Goal: Information Seeking & Learning: Understand process/instructions

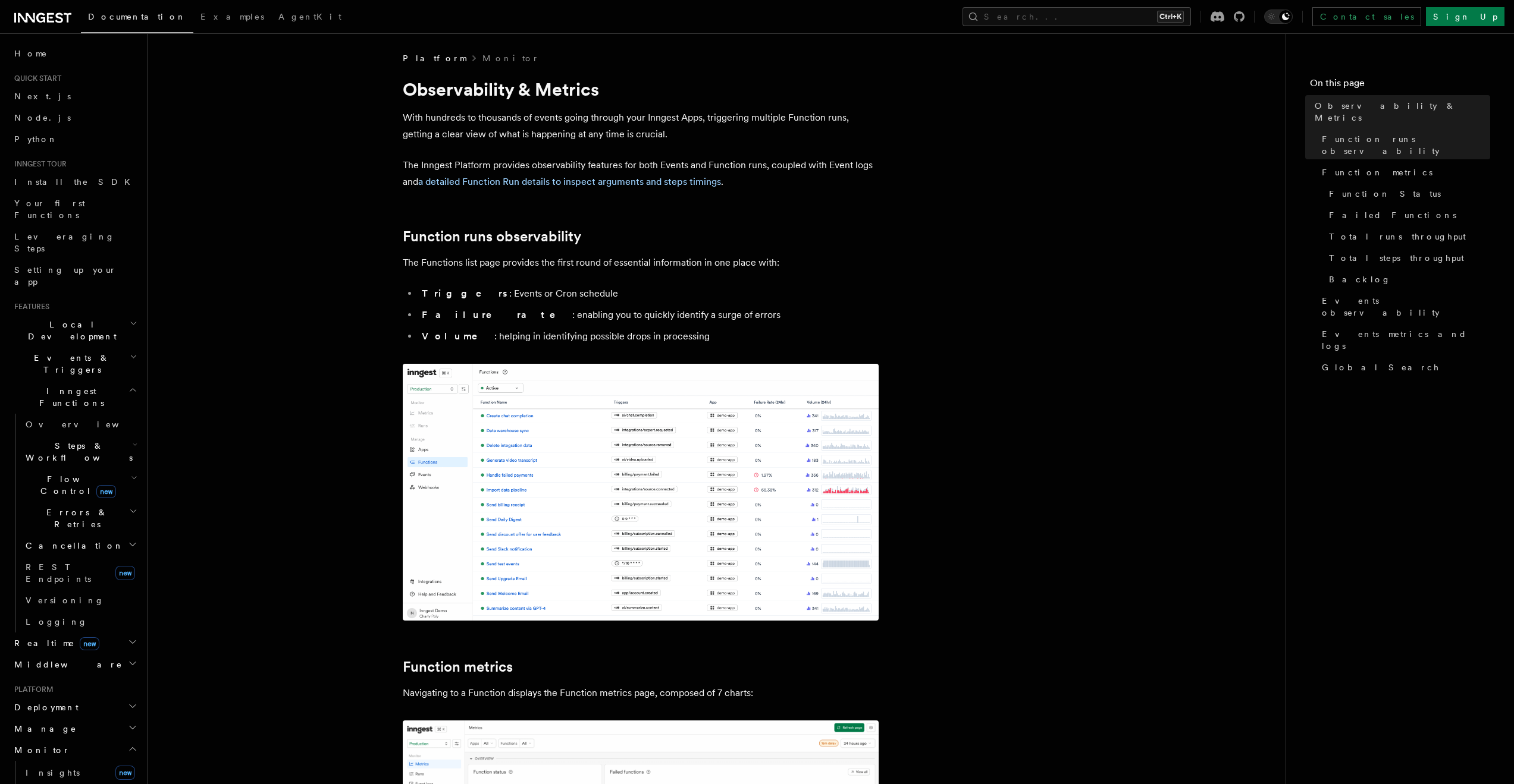
click at [47, 540] on span "Cancellation" at bounding box center [72, 546] width 103 height 12
click at [61, 562] on span "Overview" at bounding box center [98, 567] width 123 height 10
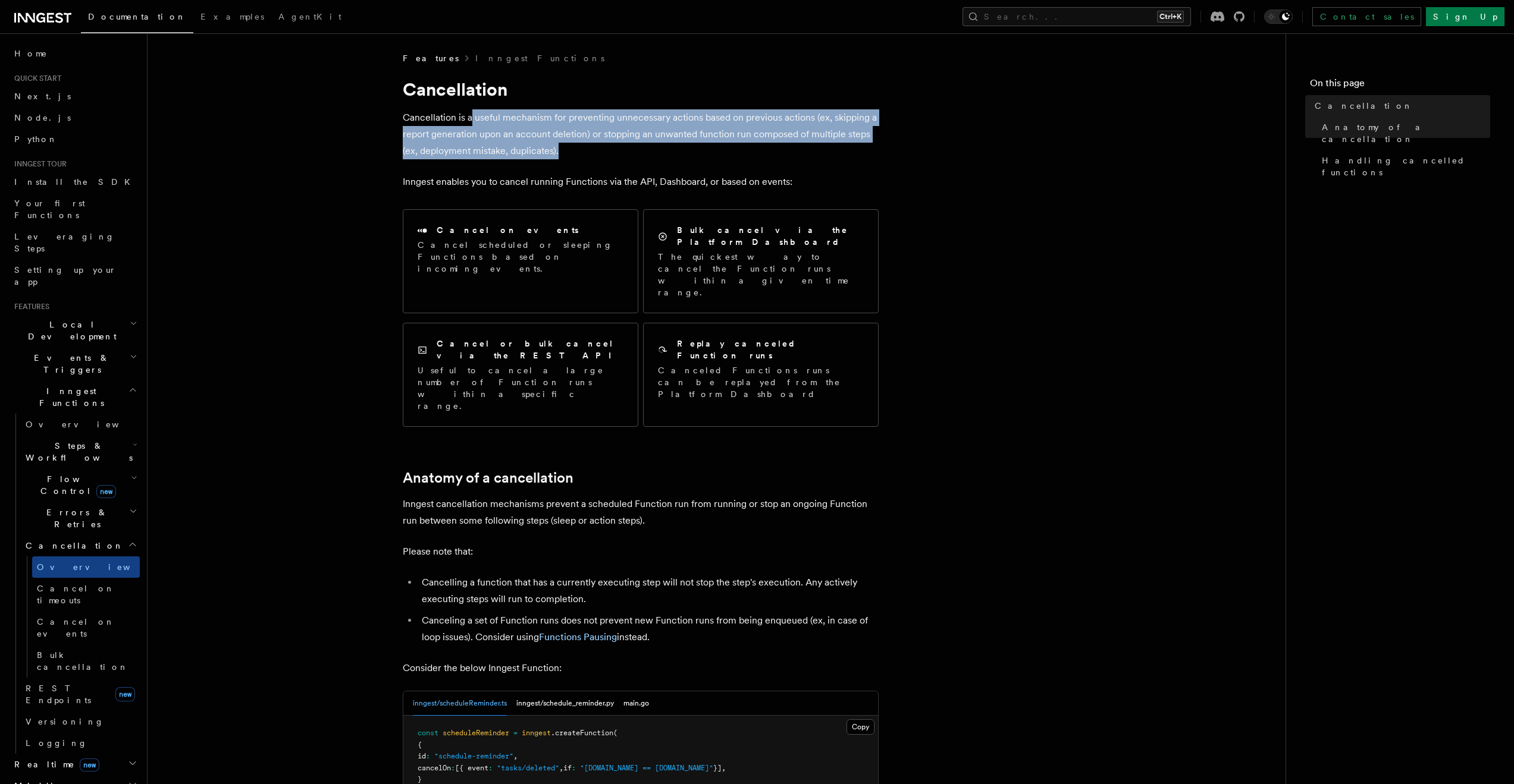
drag, startPoint x: 469, startPoint y: 123, endPoint x: 861, endPoint y: 155, distance: 393.3
click at [861, 155] on p "Cancellation is a useful mechanism for preventing unnecessary actions based on …" at bounding box center [641, 134] width 476 height 50
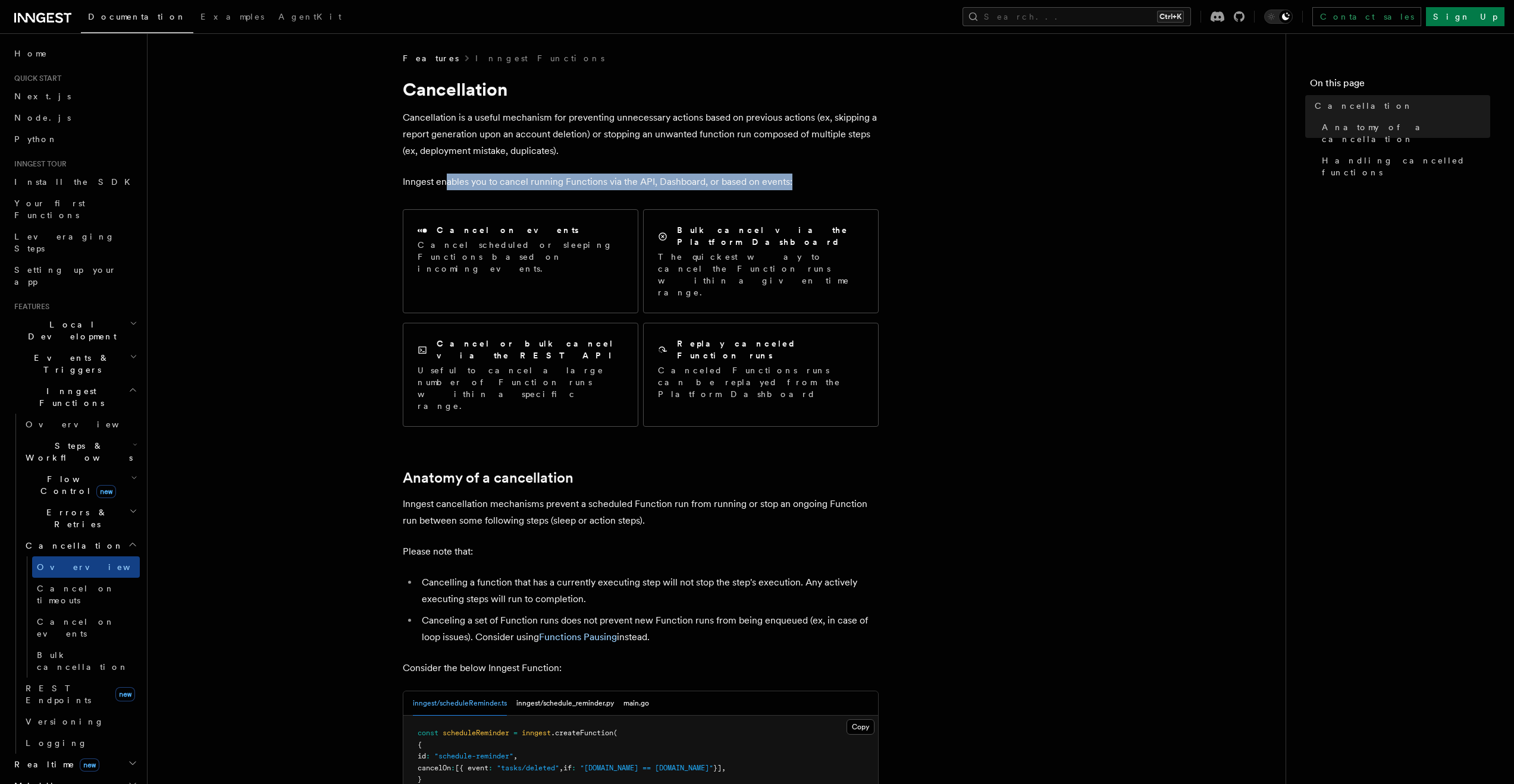
drag, startPoint x: 476, startPoint y: 181, endPoint x: 809, endPoint y: 181, distance: 333.0
click at [809, 180] on p "Inngest enables you to cancel running Functions via the API, Dashboard, or base…" at bounding box center [641, 182] width 476 height 17
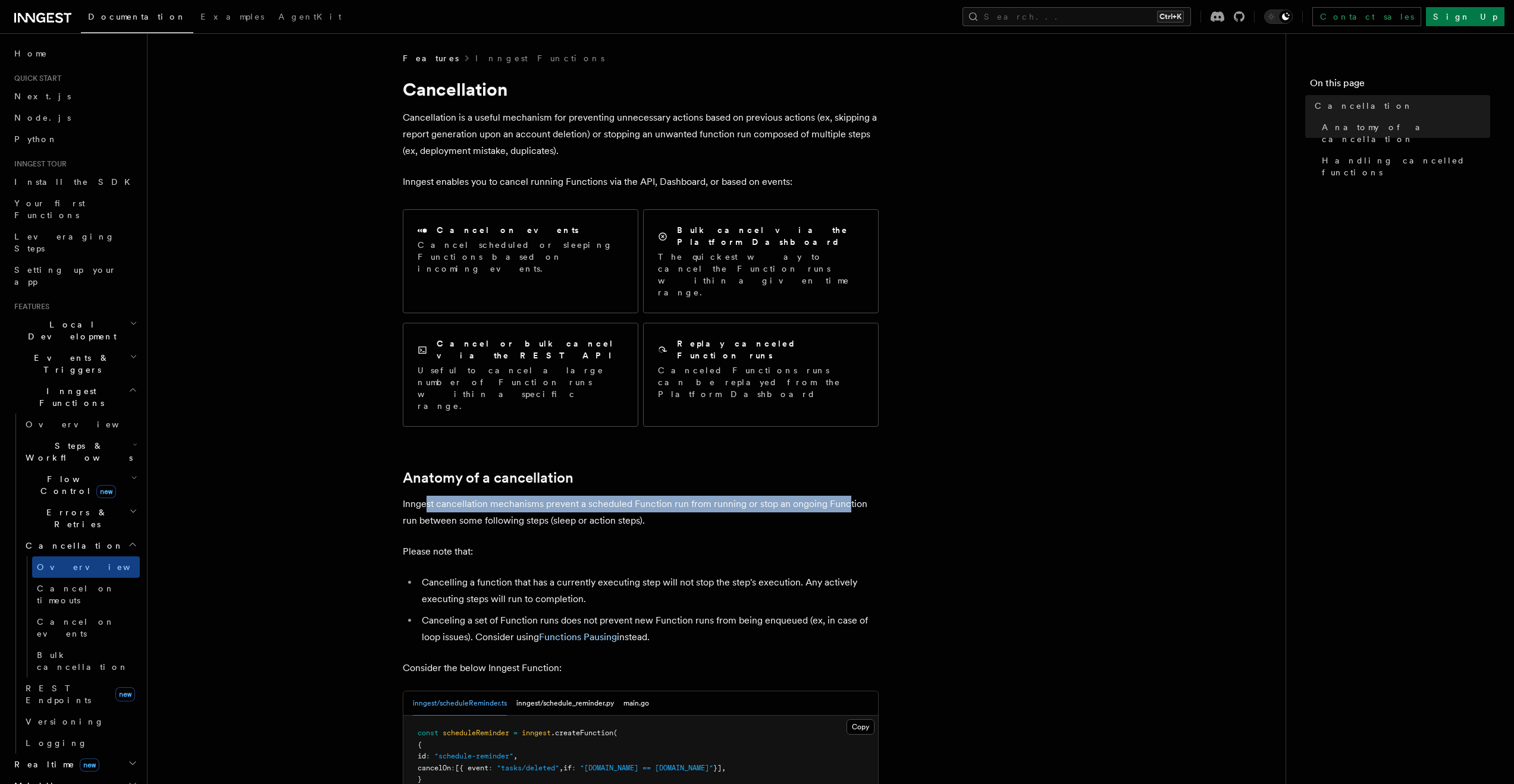
drag, startPoint x: 425, startPoint y: 434, endPoint x: 845, endPoint y: 434, distance: 420.0
click at [845, 496] on p "Inngest cancellation mechanisms prevent a scheduled Function run from running o…" at bounding box center [641, 512] width 476 height 33
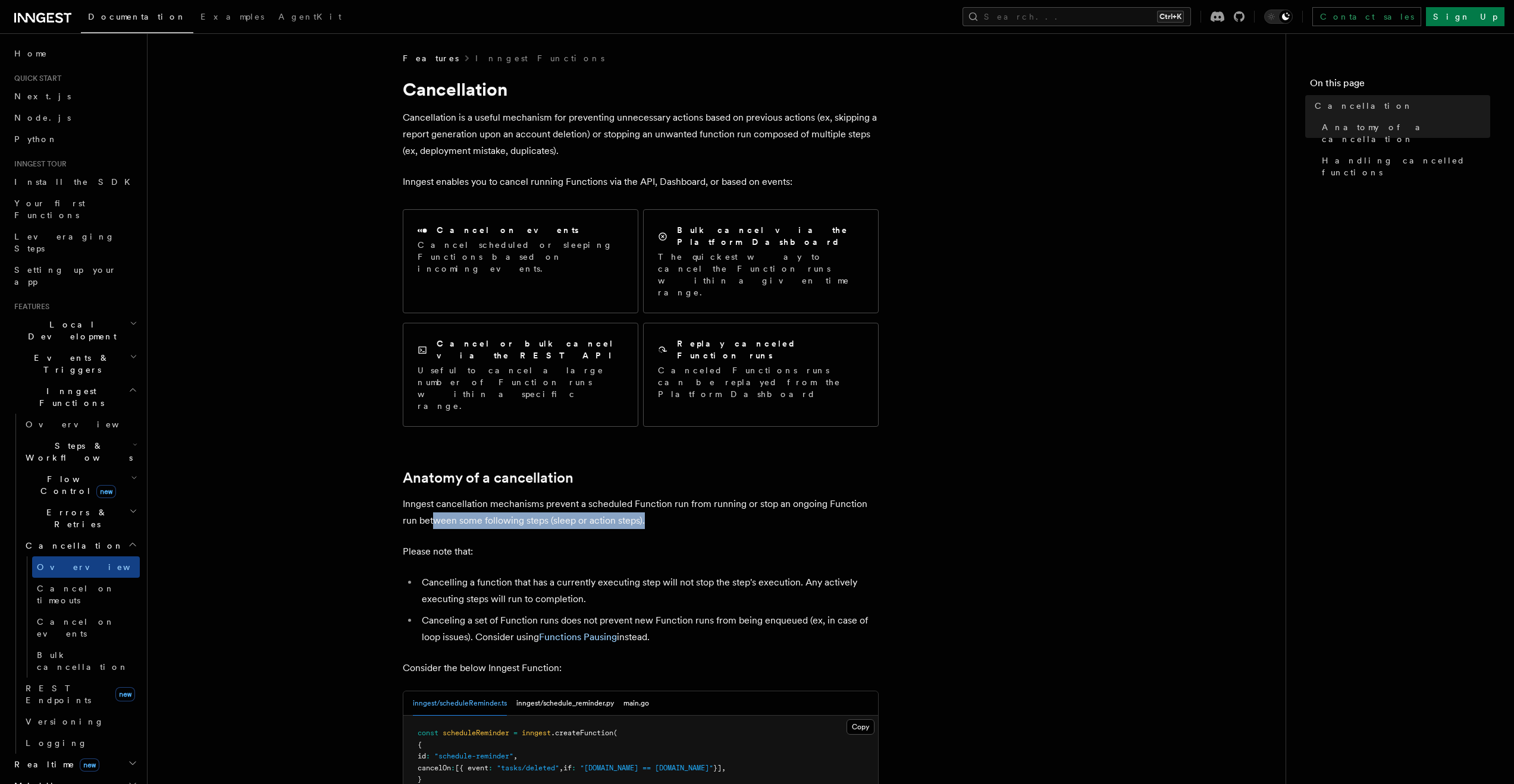
drag, startPoint x: 418, startPoint y: 452, endPoint x: 641, endPoint y: 457, distance: 223.1
click at [637, 496] on p "Inngest cancellation mechanisms prevent a scheduled Function run from running o…" at bounding box center [641, 512] width 476 height 33
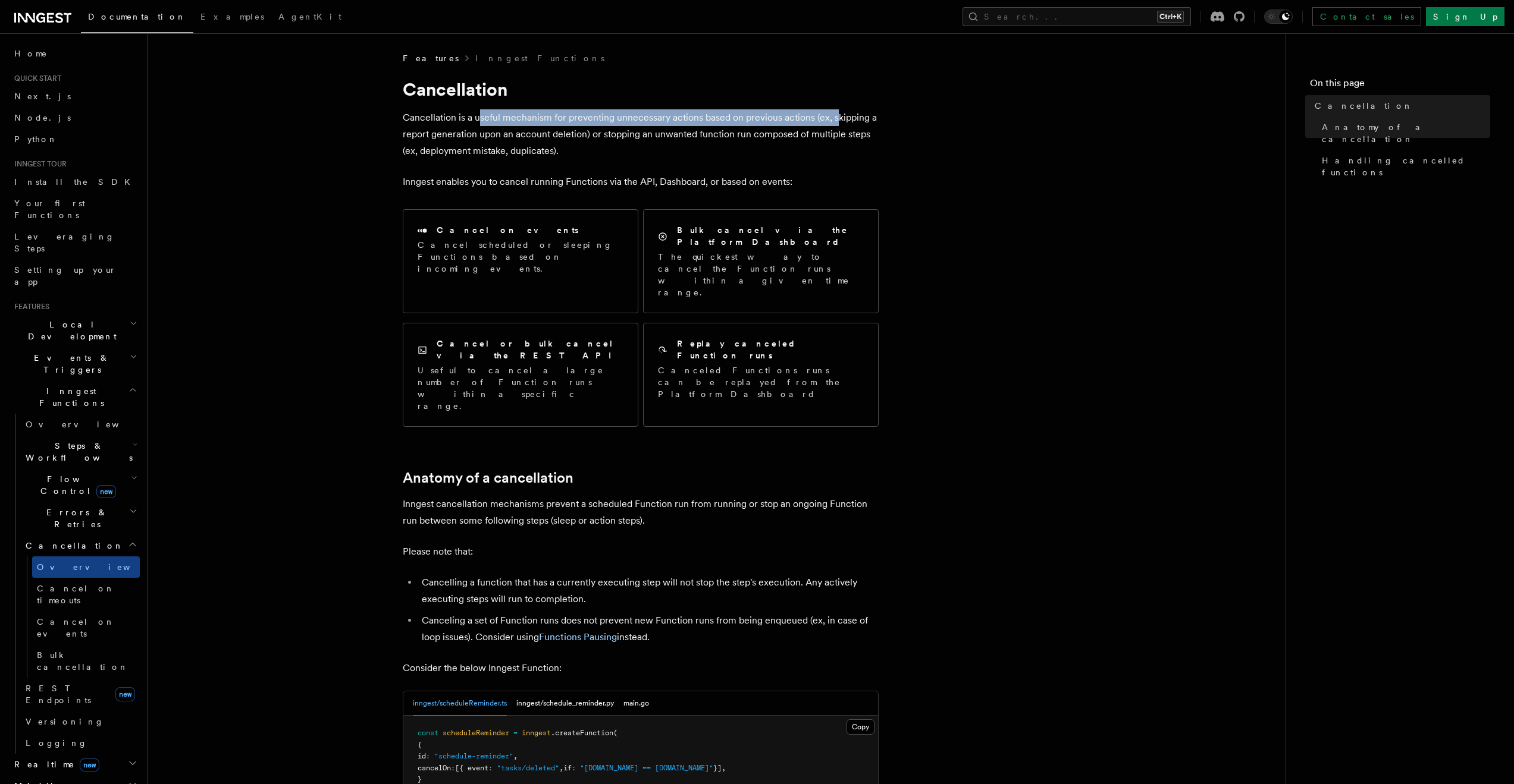
drag, startPoint x: 478, startPoint y: 120, endPoint x: 836, endPoint y: 120, distance: 358.0
click at [836, 120] on p "Cancellation is a useful mechanism for preventing unnecessary actions based on …" at bounding box center [641, 134] width 476 height 50
